Goal: Task Accomplishment & Management: Use online tool/utility

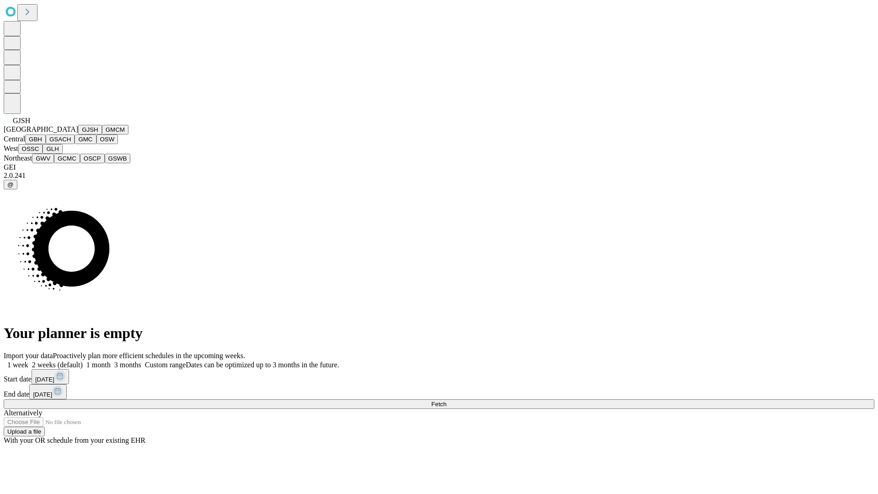
click at [78, 134] on button "GJSH" at bounding box center [90, 130] width 24 height 10
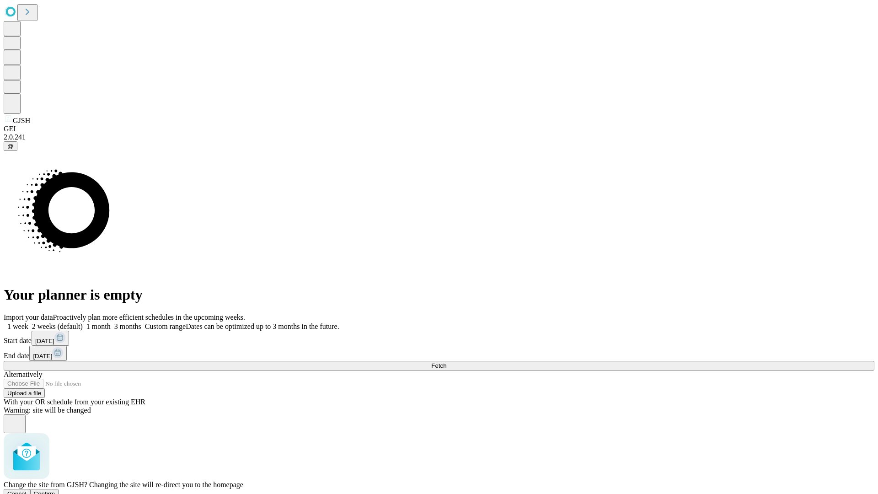
click at [55, 490] on span "Confirm" at bounding box center [44, 493] width 21 height 7
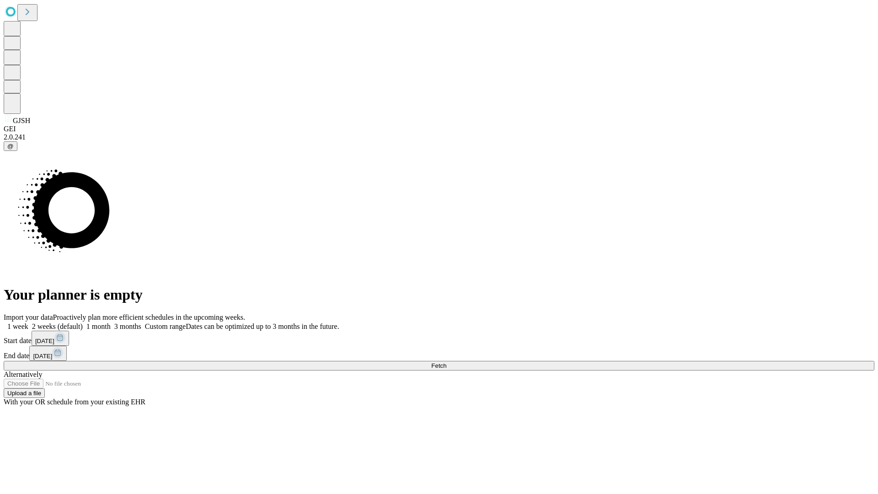
click at [83, 322] on label "2 weeks (default)" at bounding box center [55, 326] width 54 height 8
click at [446, 362] on span "Fetch" at bounding box center [438, 365] width 15 height 7
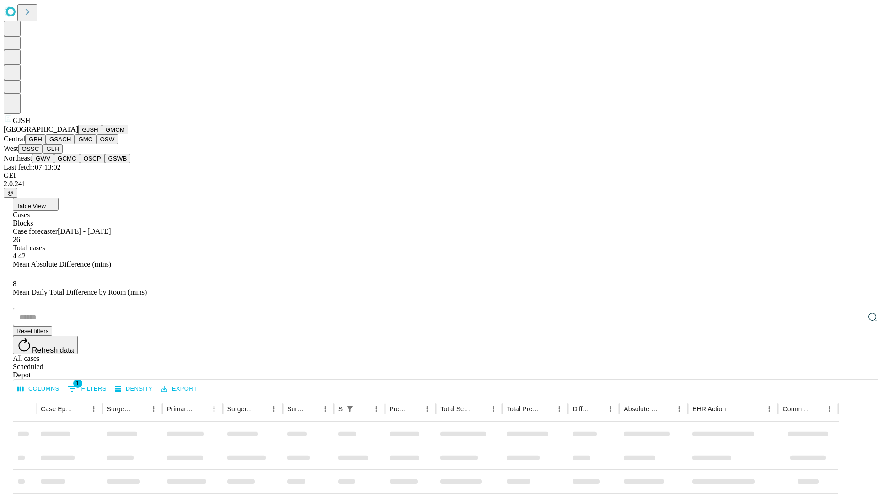
click at [102, 134] on button "GMCM" at bounding box center [115, 130] width 27 height 10
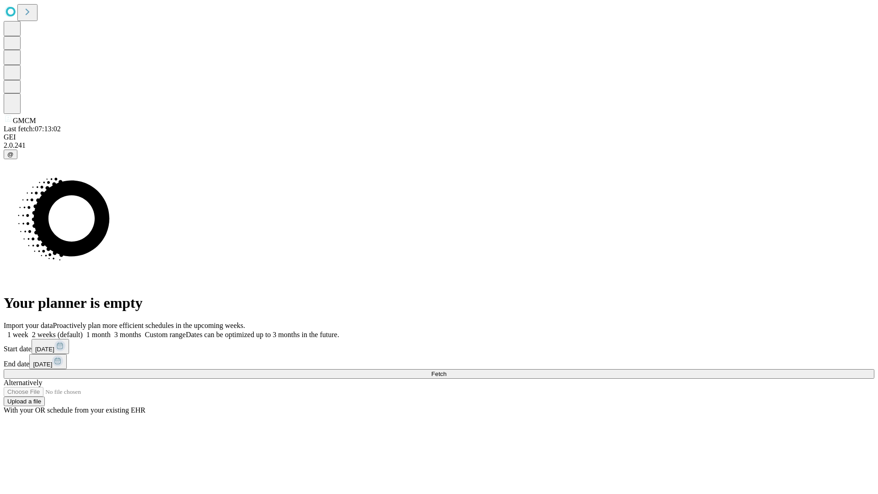
click at [83, 331] on label "2 weeks (default)" at bounding box center [55, 335] width 54 height 8
click at [446, 370] on span "Fetch" at bounding box center [438, 373] width 15 height 7
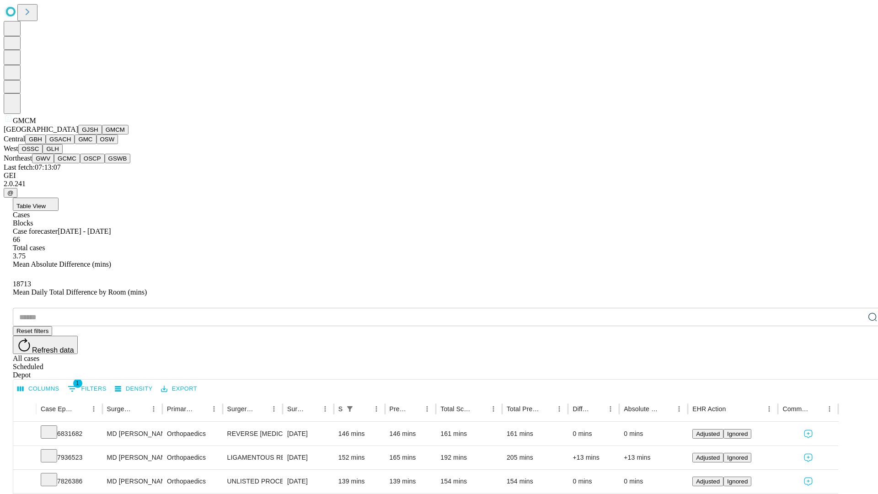
click at [46, 144] on button "GBH" at bounding box center [35, 139] width 21 height 10
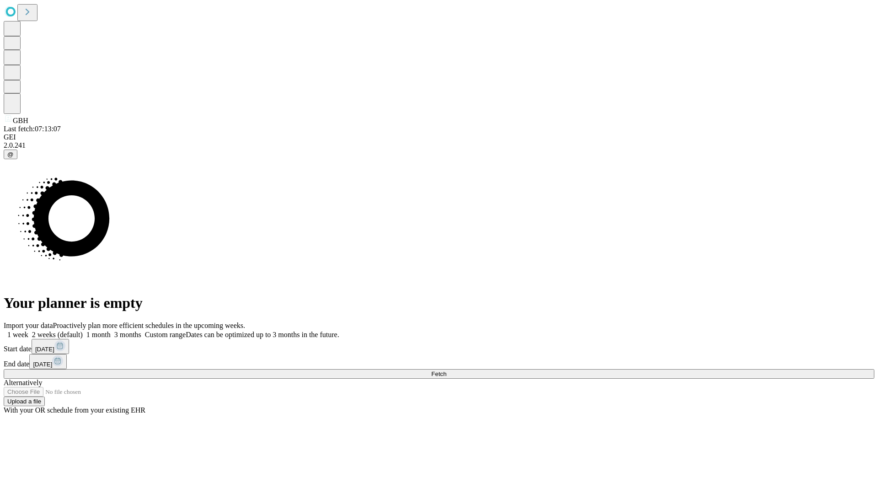
click at [83, 331] on label "2 weeks (default)" at bounding box center [55, 335] width 54 height 8
click at [446, 370] on span "Fetch" at bounding box center [438, 373] width 15 height 7
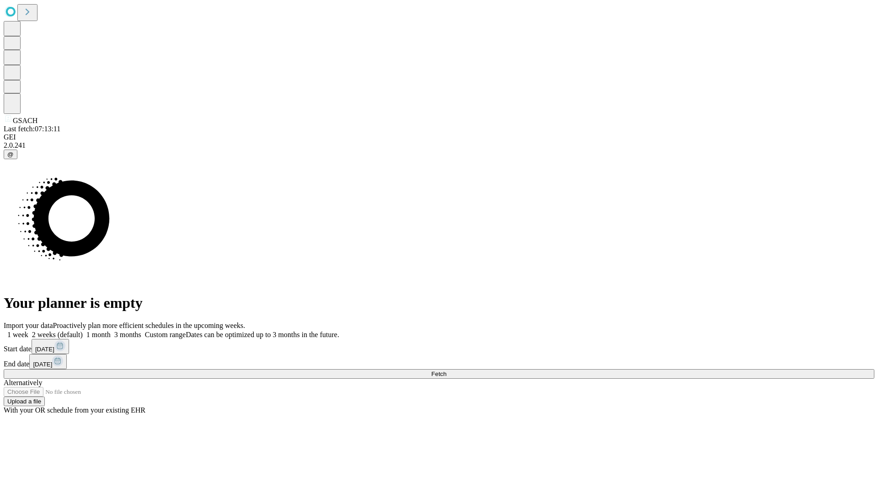
click at [83, 331] on label "2 weeks (default)" at bounding box center [55, 335] width 54 height 8
click at [446, 370] on span "Fetch" at bounding box center [438, 373] width 15 height 7
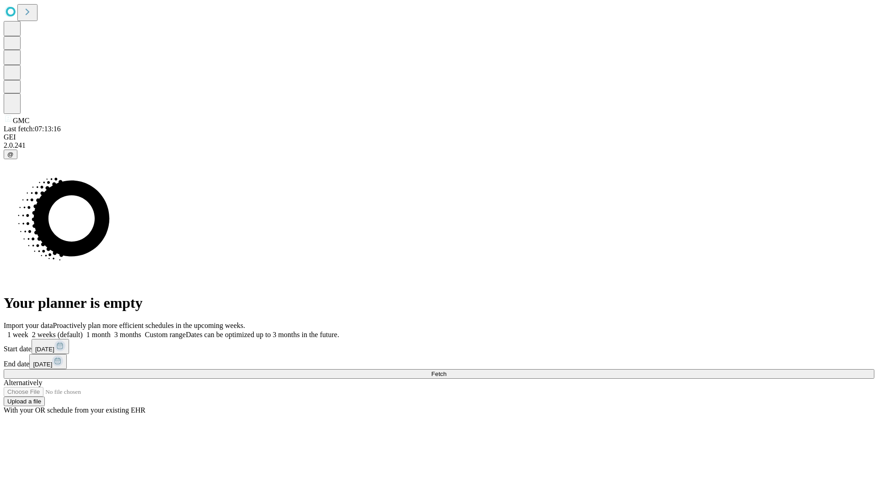
click at [83, 331] on label "2 weeks (default)" at bounding box center [55, 335] width 54 height 8
click at [446, 370] on span "Fetch" at bounding box center [438, 373] width 15 height 7
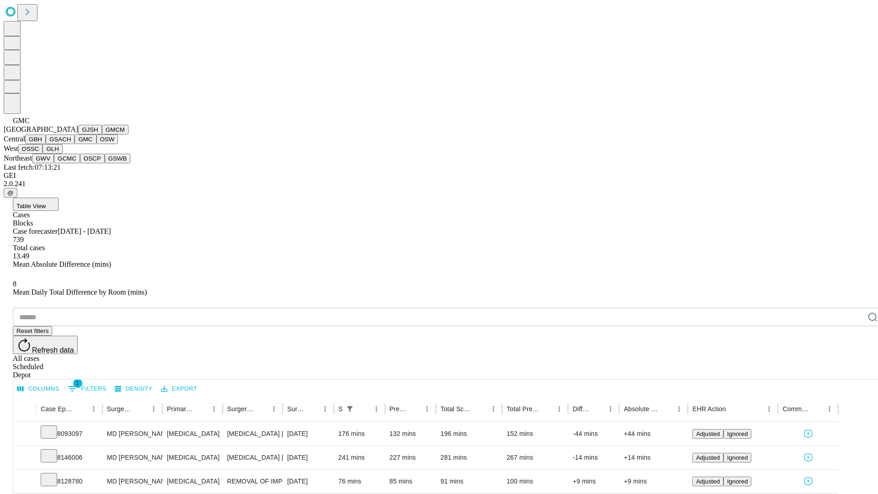
click at [96, 144] on button "OSW" at bounding box center [107, 139] width 22 height 10
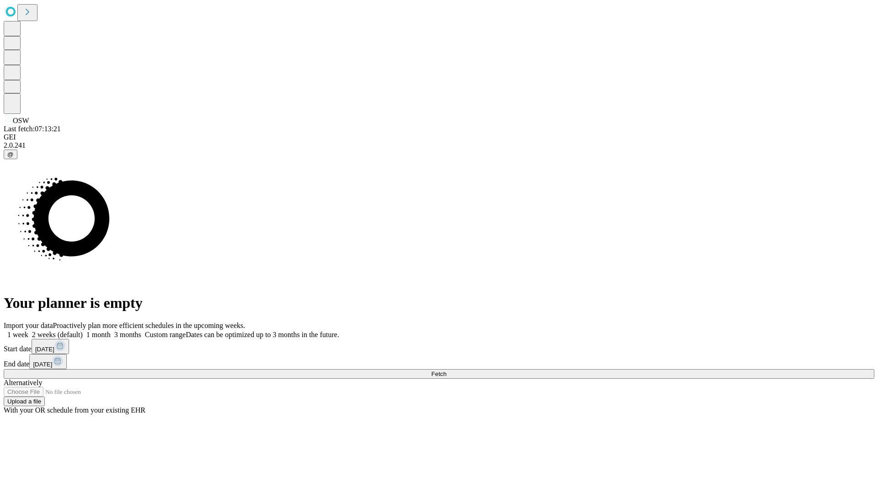
click at [83, 331] on label "2 weeks (default)" at bounding box center [55, 335] width 54 height 8
click at [446, 370] on span "Fetch" at bounding box center [438, 373] width 15 height 7
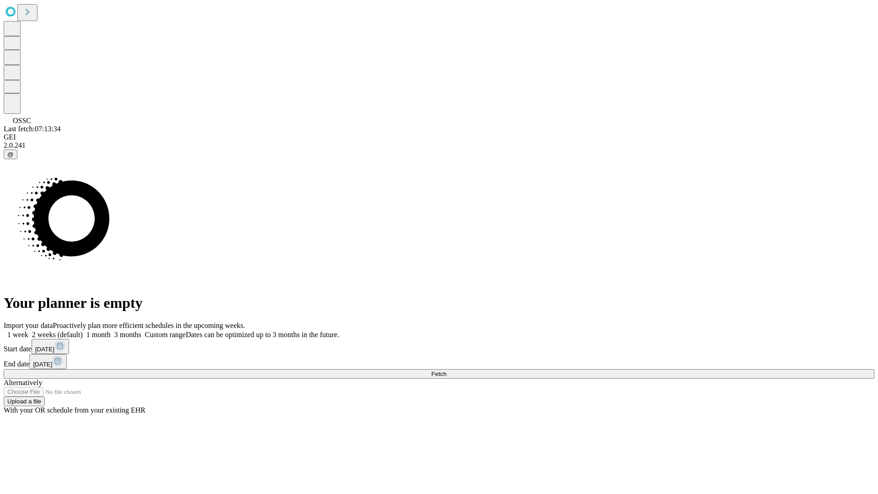
click at [83, 331] on label "2 weeks (default)" at bounding box center [55, 335] width 54 height 8
click at [446, 370] on span "Fetch" at bounding box center [438, 373] width 15 height 7
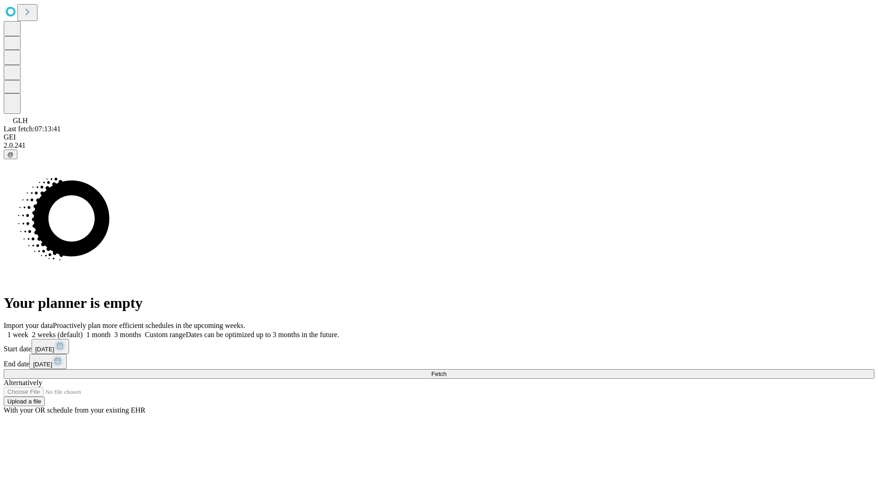
click at [83, 331] on label "2 weeks (default)" at bounding box center [55, 335] width 54 height 8
click at [446, 370] on span "Fetch" at bounding box center [438, 373] width 15 height 7
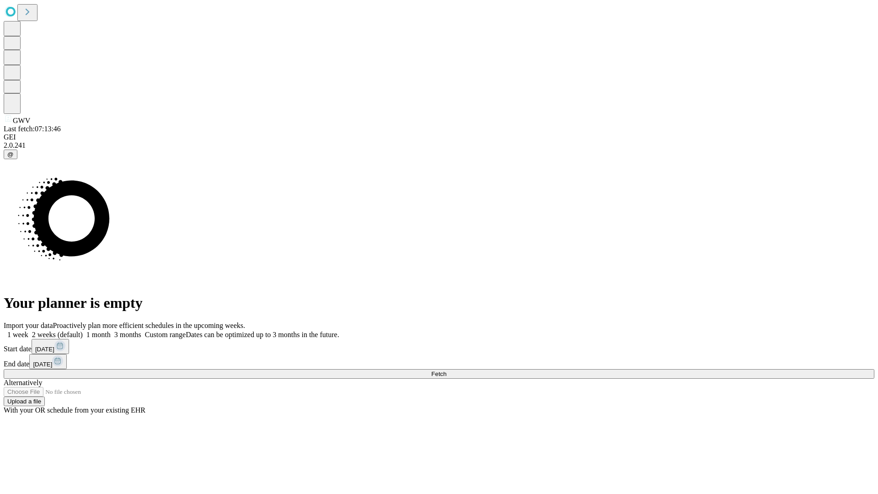
click at [83, 331] on label "2 weeks (default)" at bounding box center [55, 335] width 54 height 8
click at [446, 370] on span "Fetch" at bounding box center [438, 373] width 15 height 7
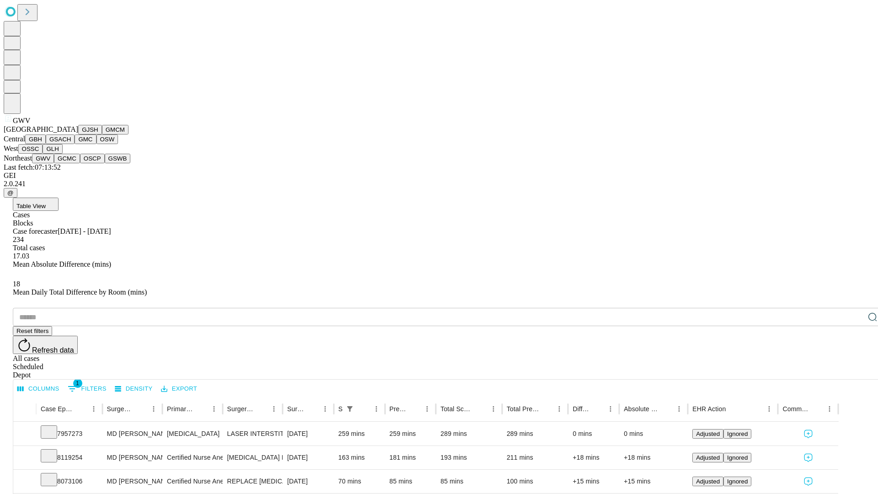
click at [71, 163] on button "GCMC" at bounding box center [67, 159] width 26 height 10
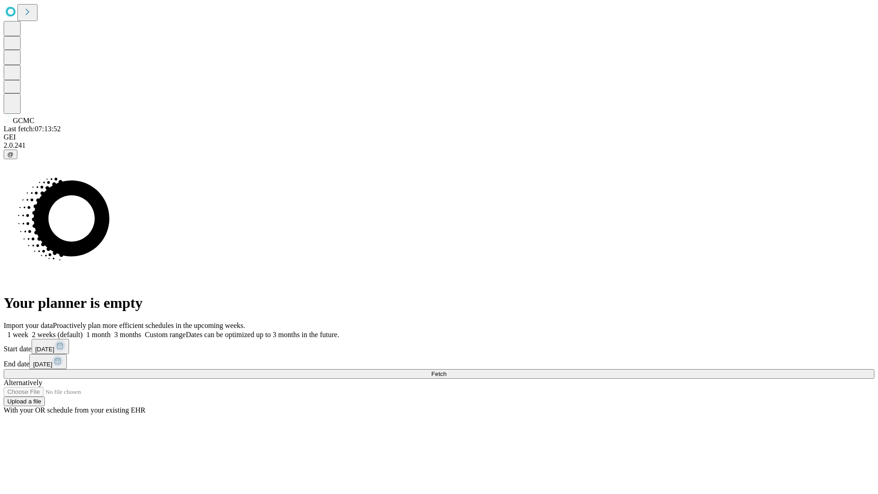
click at [446, 370] on span "Fetch" at bounding box center [438, 373] width 15 height 7
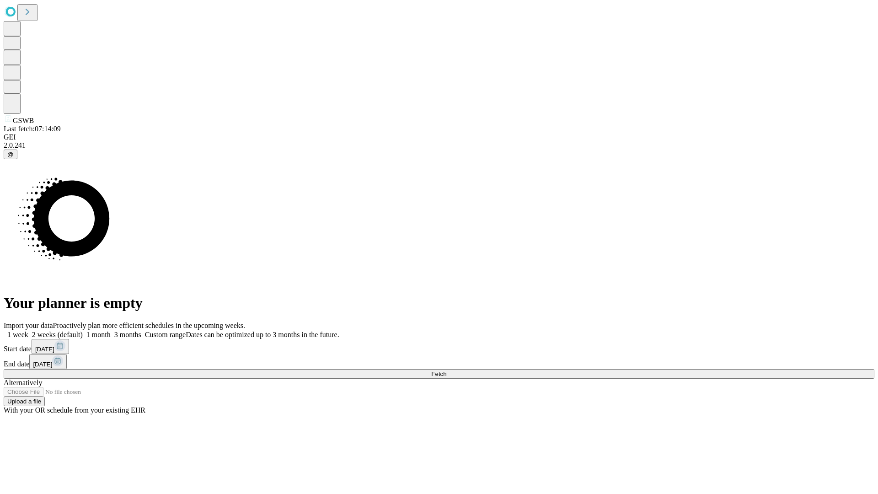
click at [83, 331] on label "2 weeks (default)" at bounding box center [55, 335] width 54 height 8
click at [446, 370] on span "Fetch" at bounding box center [438, 373] width 15 height 7
